Goal: Navigation & Orientation: Find specific page/section

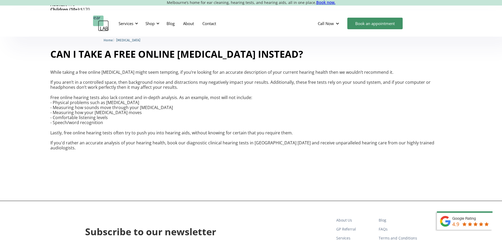
scroll to position [1211, 0]
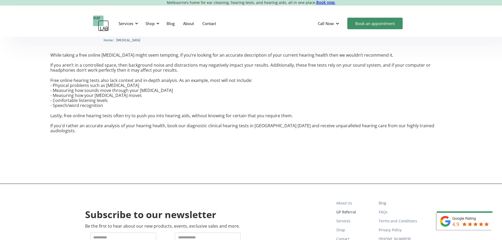
click at [351, 208] on link "GP Referral" at bounding box center [355, 212] width 38 height 9
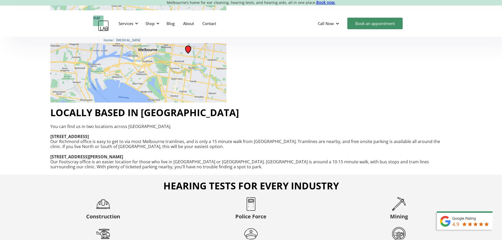
scroll to position [819, 0]
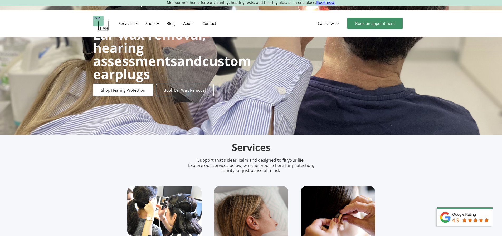
scroll to position [26, 0]
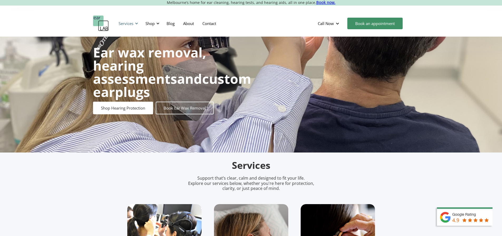
click at [137, 22] on div at bounding box center [137, 24] width 4 height 4
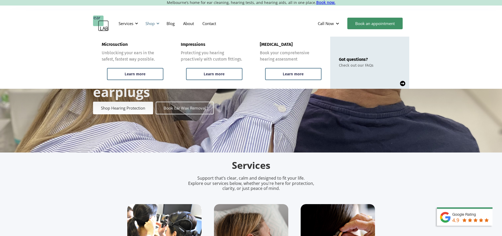
click at [159, 23] on div at bounding box center [158, 24] width 4 height 4
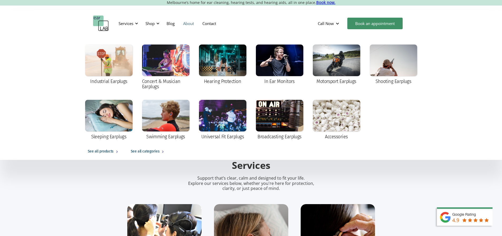
click at [187, 23] on link "About" at bounding box center [188, 23] width 19 height 15
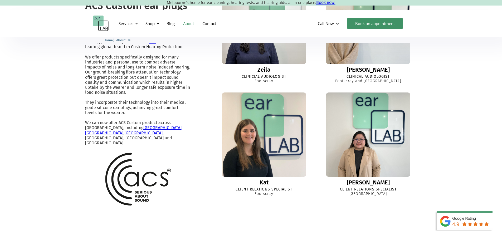
scroll to position [448, 0]
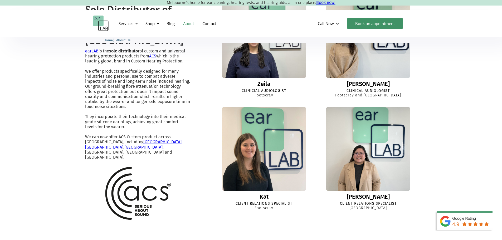
click at [149, 58] on link "ACS" at bounding box center [152, 55] width 7 height 5
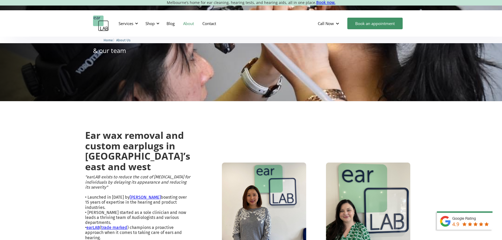
scroll to position [0, 0]
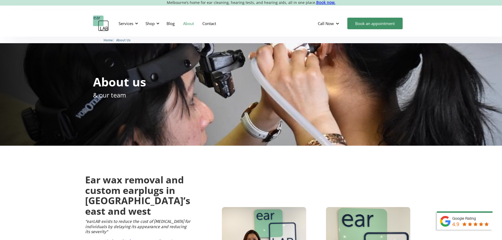
click at [96, 19] on img "home" at bounding box center [101, 24] width 16 height 16
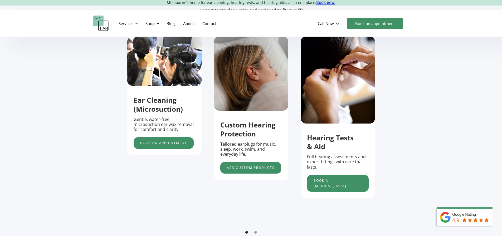
scroll to position [211, 0]
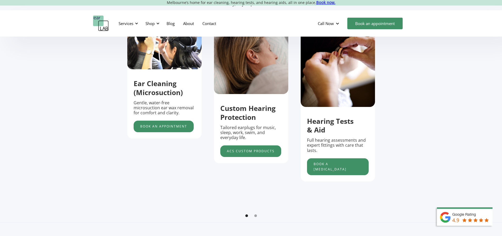
click at [321, 129] on strong "Hearing Tests & Aid" at bounding box center [330, 125] width 47 height 18
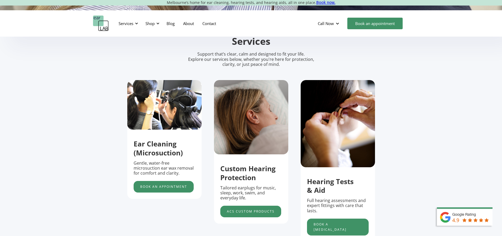
scroll to position [158, 0]
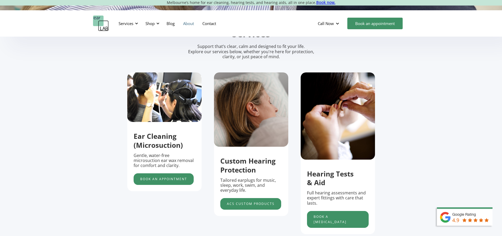
click at [186, 22] on link "About" at bounding box center [188, 23] width 19 height 15
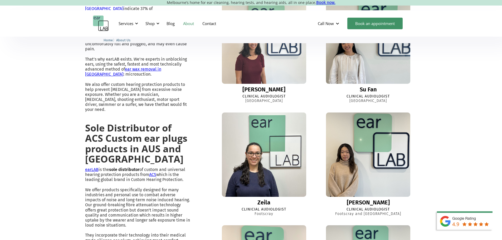
scroll to position [342, 0]
